Goal: Download file/media

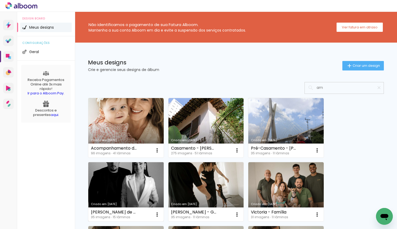
type input "am"
type paper-input "am"
click at [115, 186] on link "Criado em [DATE]" at bounding box center [125, 191] width 75 height 59
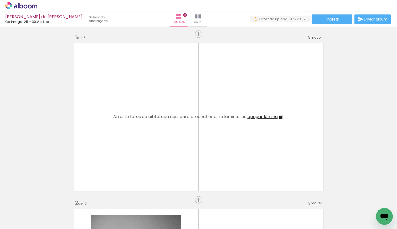
scroll to position [0, 707]
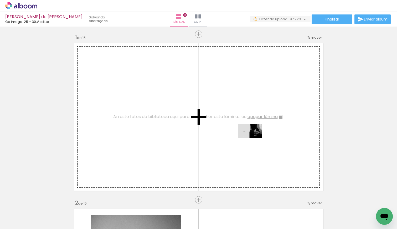
drag, startPoint x: 370, startPoint y: 210, endPoint x: 254, endPoint y: 140, distance: 135.9
click at [254, 140] on quentale-workspace at bounding box center [198, 114] width 397 height 229
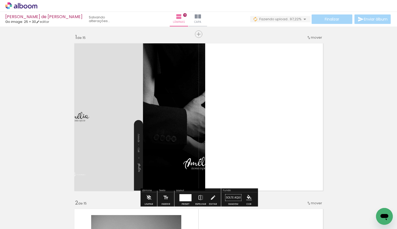
click at [184, 194] on div at bounding box center [186, 197] width 12 height 7
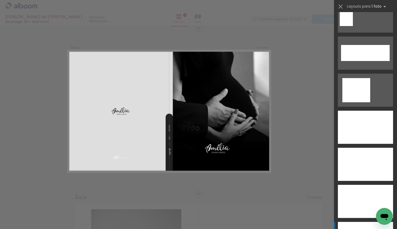
scroll to position [1780, 0]
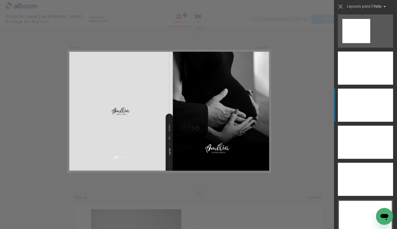
click at [358, 113] on div at bounding box center [365, 105] width 55 height 33
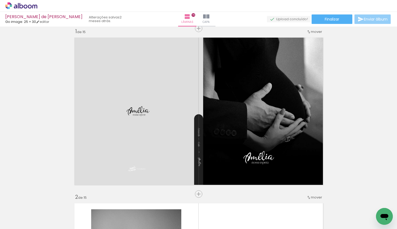
click at [380, 16] on paper-button "Enviar álbum" at bounding box center [373, 18] width 36 height 9
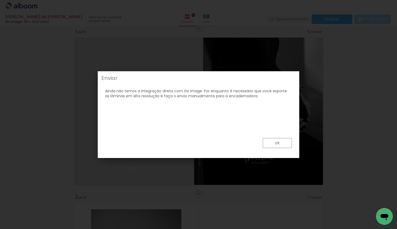
click at [0, 0] on slot "ok" at bounding box center [0, 0] width 0 height 0
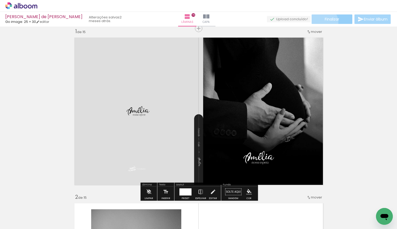
click at [321, 22] on paper-button "Finalizar" at bounding box center [332, 18] width 41 height 9
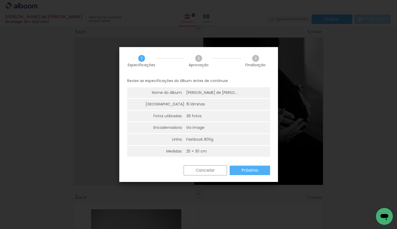
click at [258, 171] on paper-button "Próximo" at bounding box center [250, 170] width 40 height 9
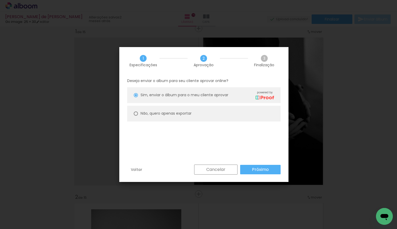
click at [0, 0] on slot "Não, quero apenas exportar" at bounding box center [0, 0] width 0 height 0
type paper-radio-button "on"
click at [0, 0] on slot "Próximo" at bounding box center [0, 0] width 0 height 0
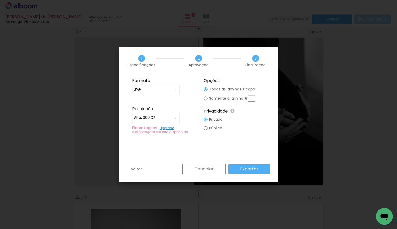
click at [153, 92] on div at bounding box center [156, 92] width 44 height 1
click at [153, 92] on paper-item "JPG" at bounding box center [155, 89] width 47 height 11
click at [156, 118] on input "Alta, 300 DPI" at bounding box center [153, 117] width 39 height 5
click at [155, 127] on paper-item "Baixa" at bounding box center [155, 127] width 47 height 11
type input "Baixa"
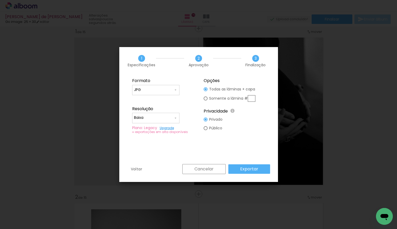
click at [0, 0] on slot "Exportar" at bounding box center [0, 0] width 0 height 0
